Goal: Obtain resource: Download file/media

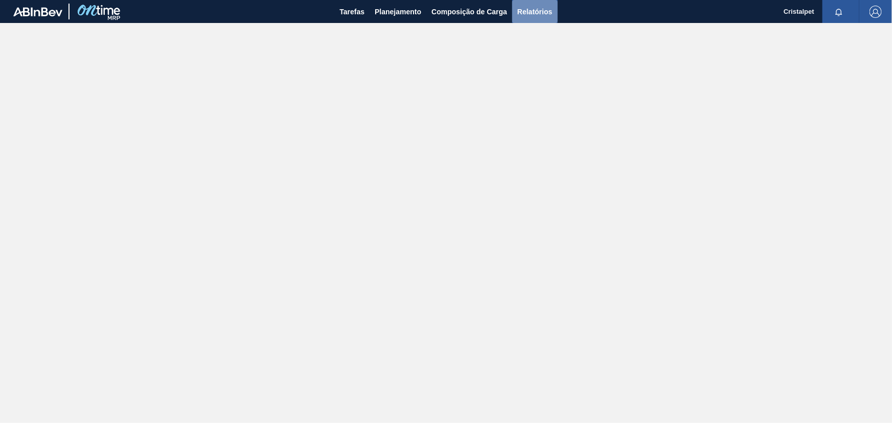
click at [527, 9] on span "Relatórios" at bounding box center [534, 12] width 35 height 12
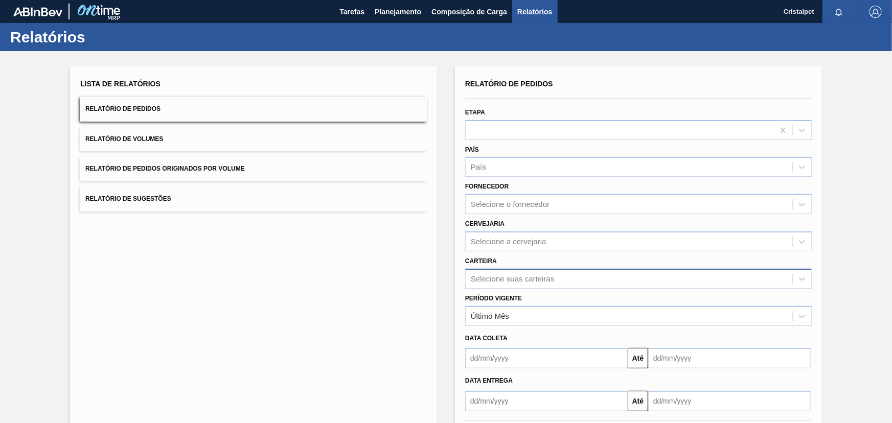
click at [507, 279] on div "Selecione suas carteiras" at bounding box center [512, 279] width 83 height 9
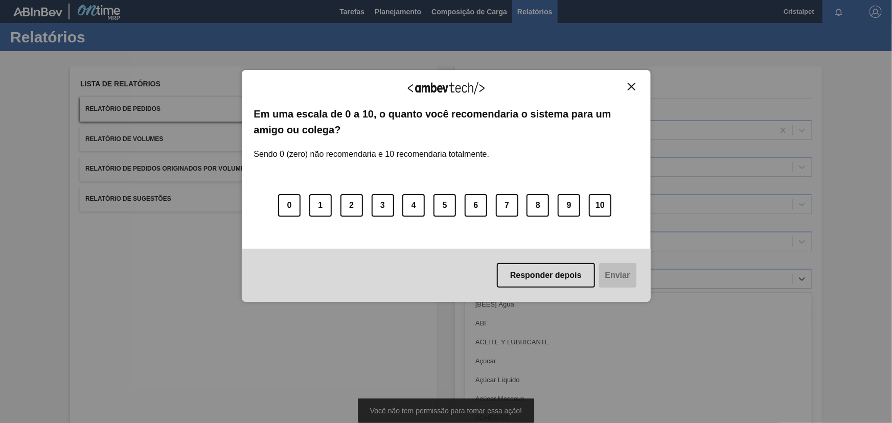
click at [632, 86] on img "Close" at bounding box center [632, 87] width 8 height 8
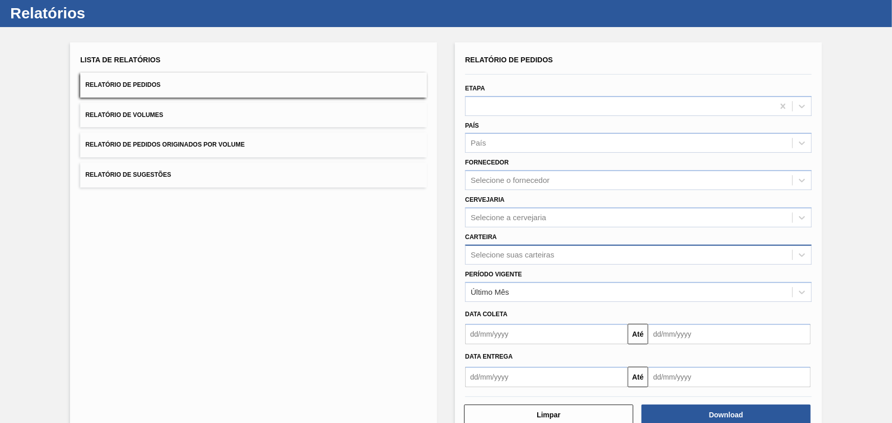
click at [534, 265] on div "Selecione suas carteiras" at bounding box center [638, 255] width 347 height 20
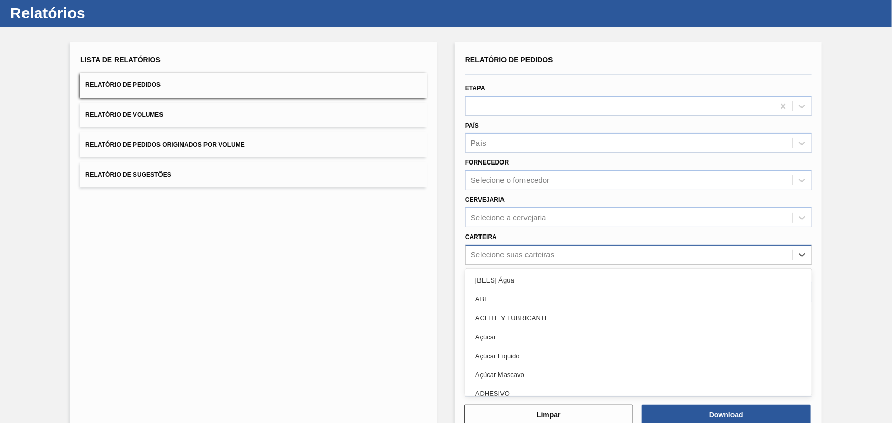
scroll to position [26, 0]
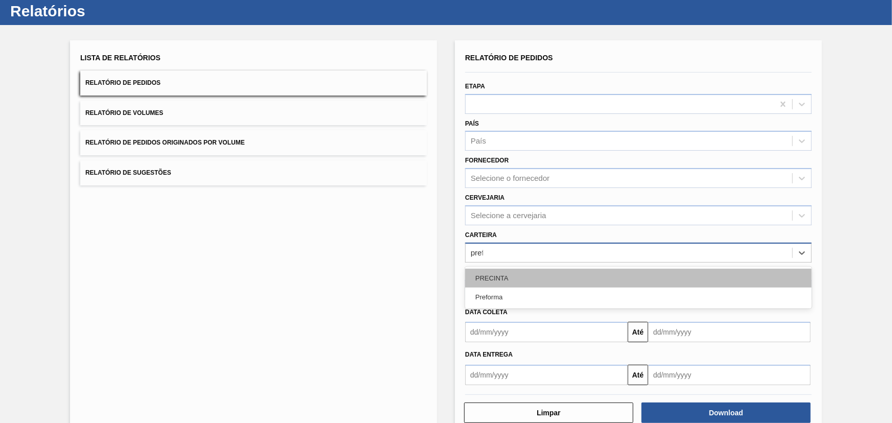
type input "prefo"
drag, startPoint x: 512, startPoint y: 276, endPoint x: 532, endPoint y: 297, distance: 28.2
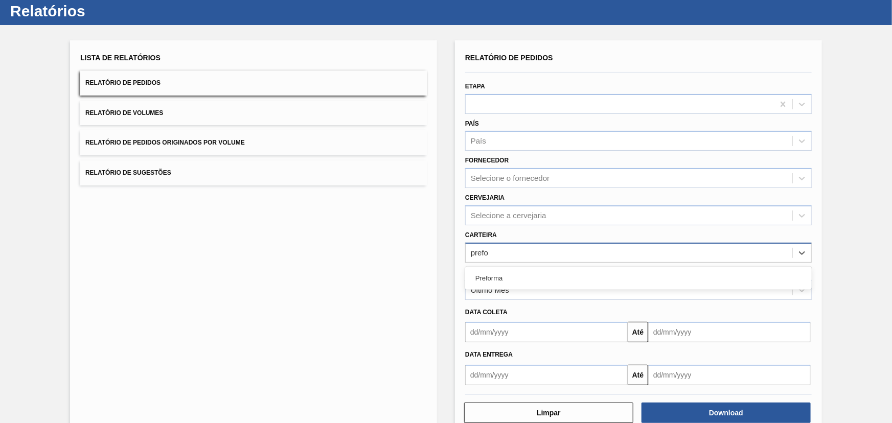
click at [513, 276] on div "Preforma" at bounding box center [638, 278] width 347 height 19
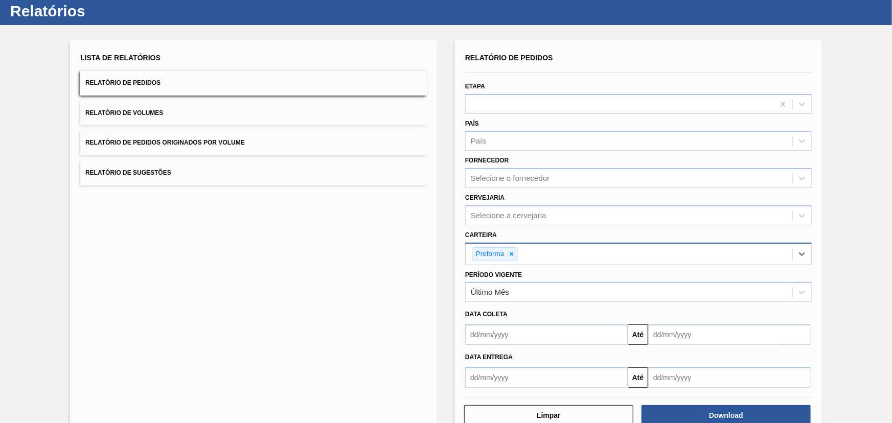
click at [557, 330] on input "text" at bounding box center [546, 335] width 163 height 20
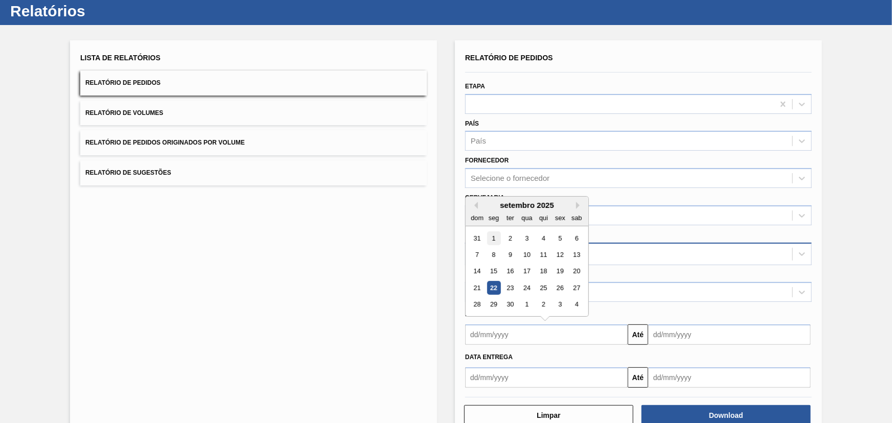
click at [494, 238] on div "1" at bounding box center [494, 239] width 14 height 14
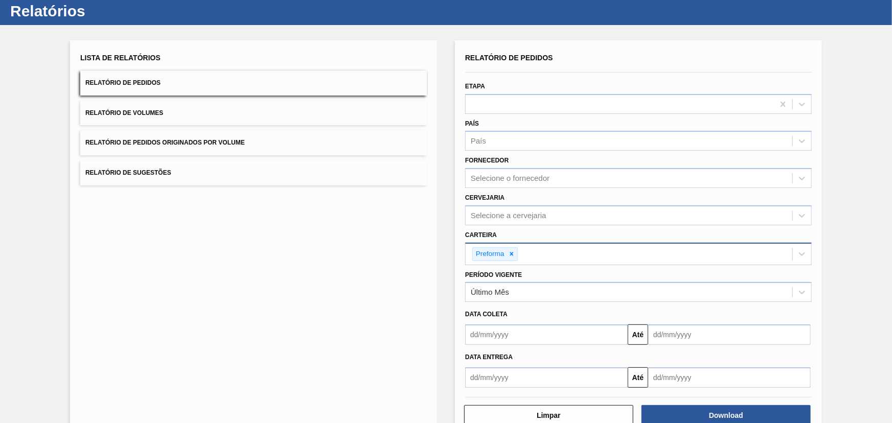
type input "01/09/2025"
click at [694, 336] on input "text" at bounding box center [729, 335] width 163 height 20
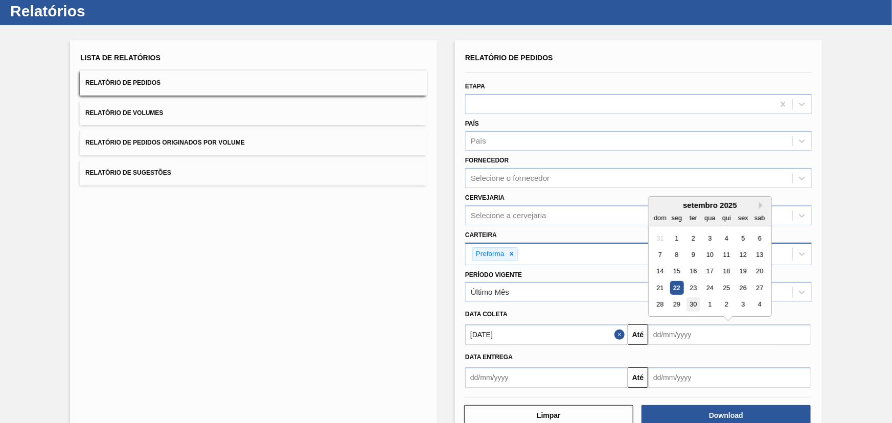
click at [692, 299] on div "30" at bounding box center [694, 305] width 14 height 14
type input "30/09/2025"
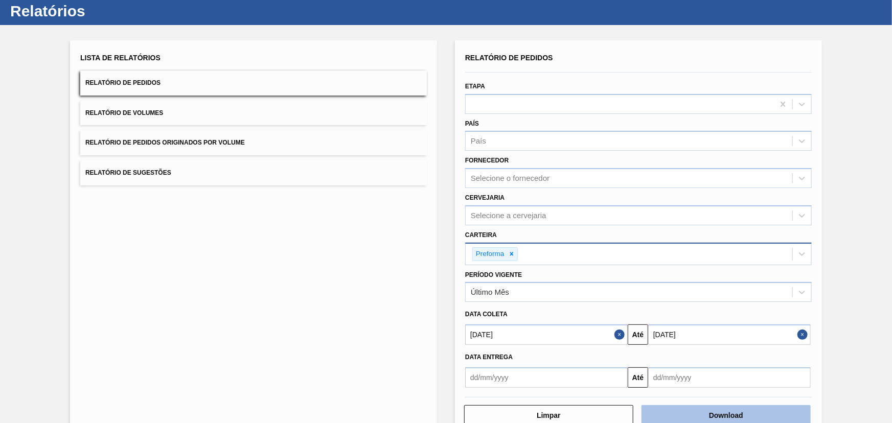
click at [715, 415] on button "Download" at bounding box center [726, 415] width 169 height 20
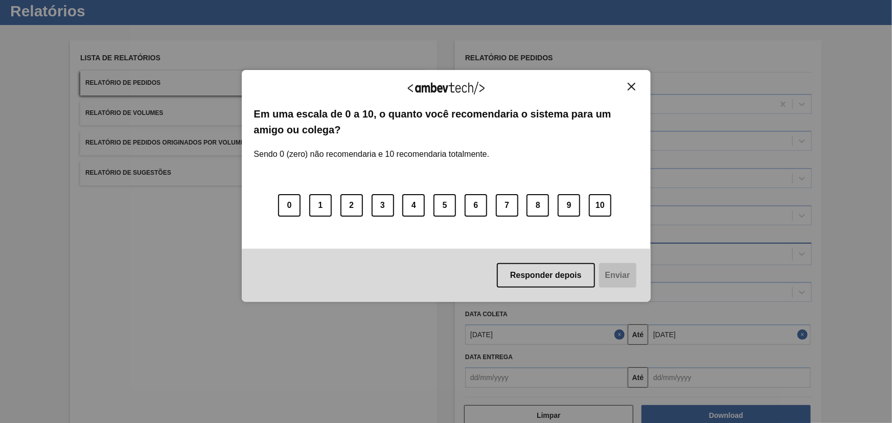
drag, startPoint x: 633, startPoint y: 87, endPoint x: 628, endPoint y: 89, distance: 5.5
click at [631, 87] on img "Close" at bounding box center [632, 87] width 8 height 8
